Goal: Obtain resource: Download file/media

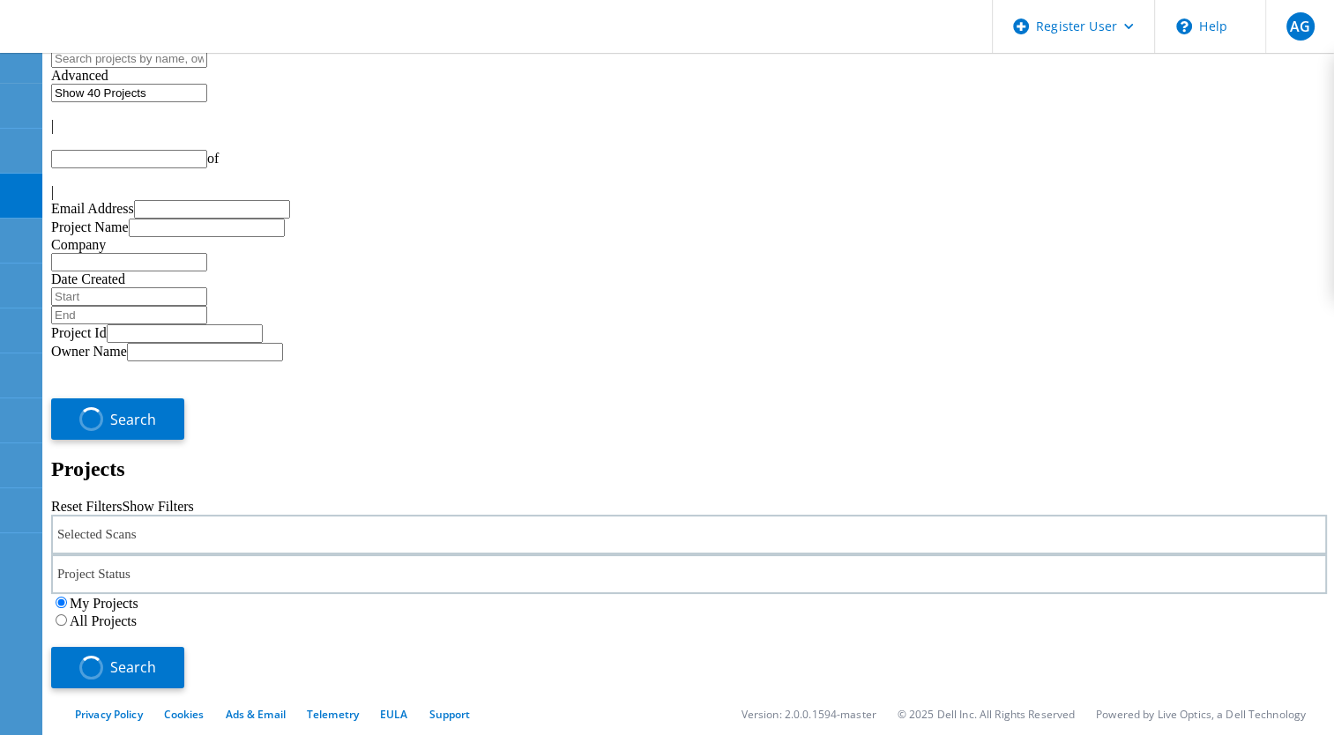
type input "1"
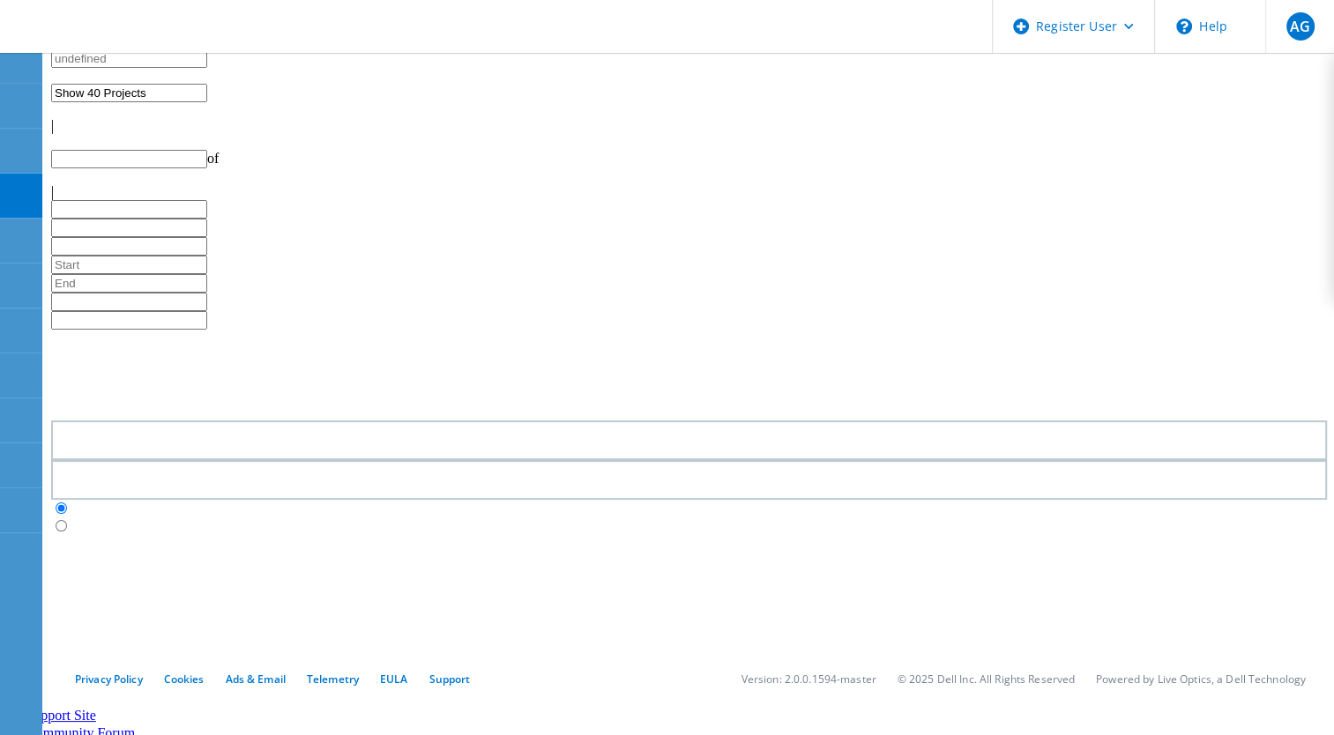
type input "1"
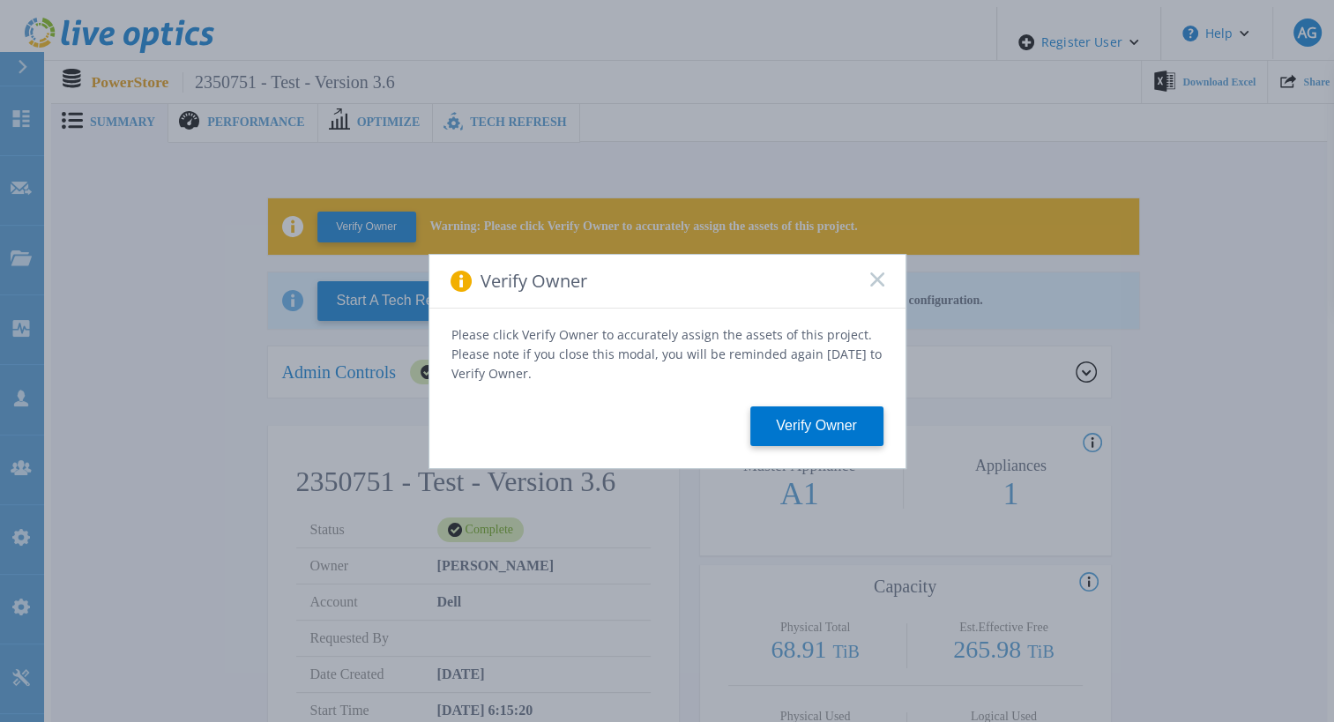
click at [883, 282] on div "Verify Owner" at bounding box center [667, 282] width 476 height 54
click at [866, 297] on div "Verify Owner" at bounding box center [667, 282] width 476 height 54
click at [875, 287] on icon at bounding box center [877, 279] width 14 height 14
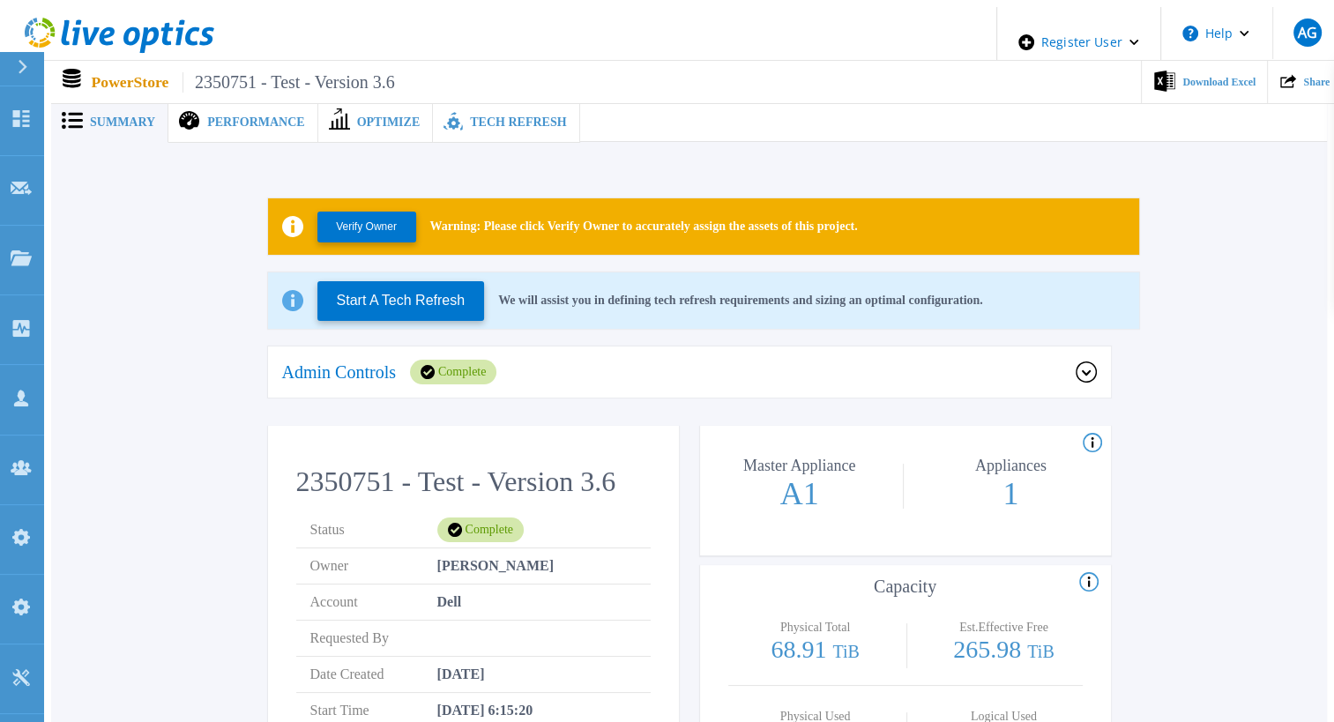
click at [792, 351] on div "Admin Controls Complete" at bounding box center [689, 373] width 843 height 53
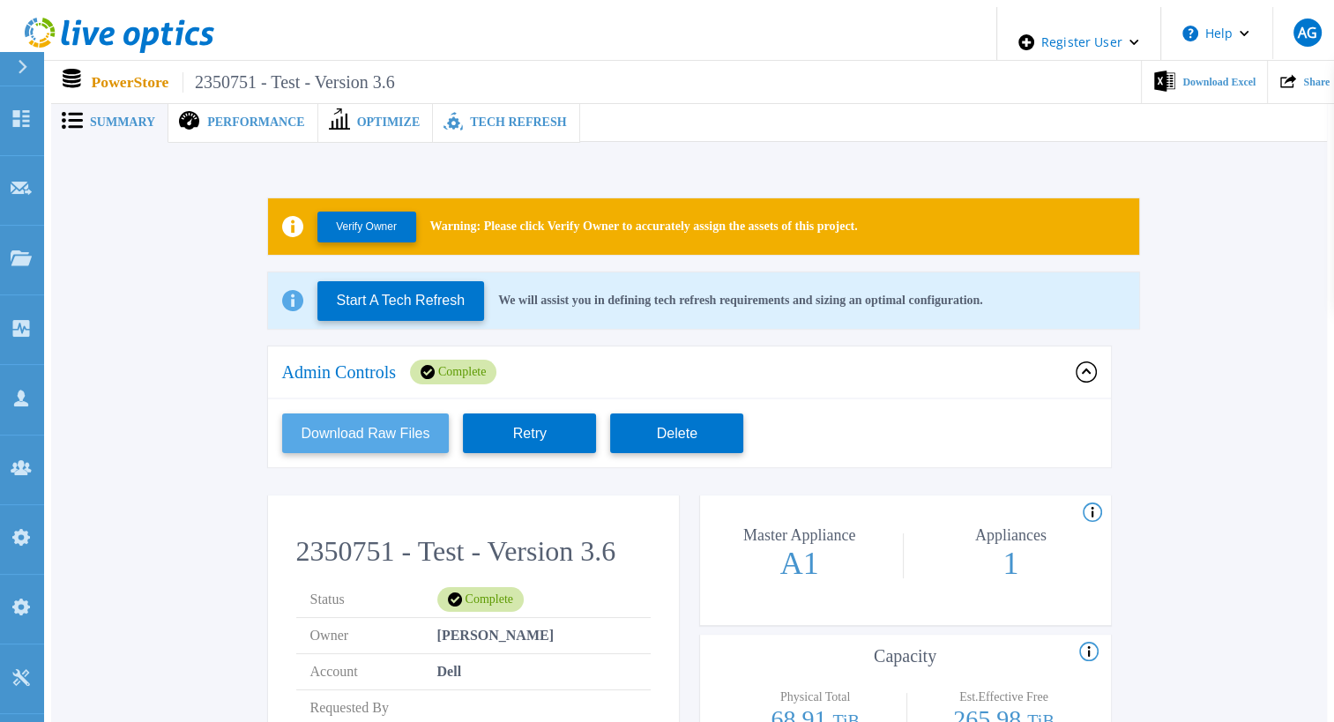
click at [397, 421] on button "Download Raw Files" at bounding box center [366, 434] width 168 height 40
drag, startPoint x: 916, startPoint y: 147, endPoint x: 871, endPoint y: 158, distance: 46.2
